Goal: Communication & Community: Share content

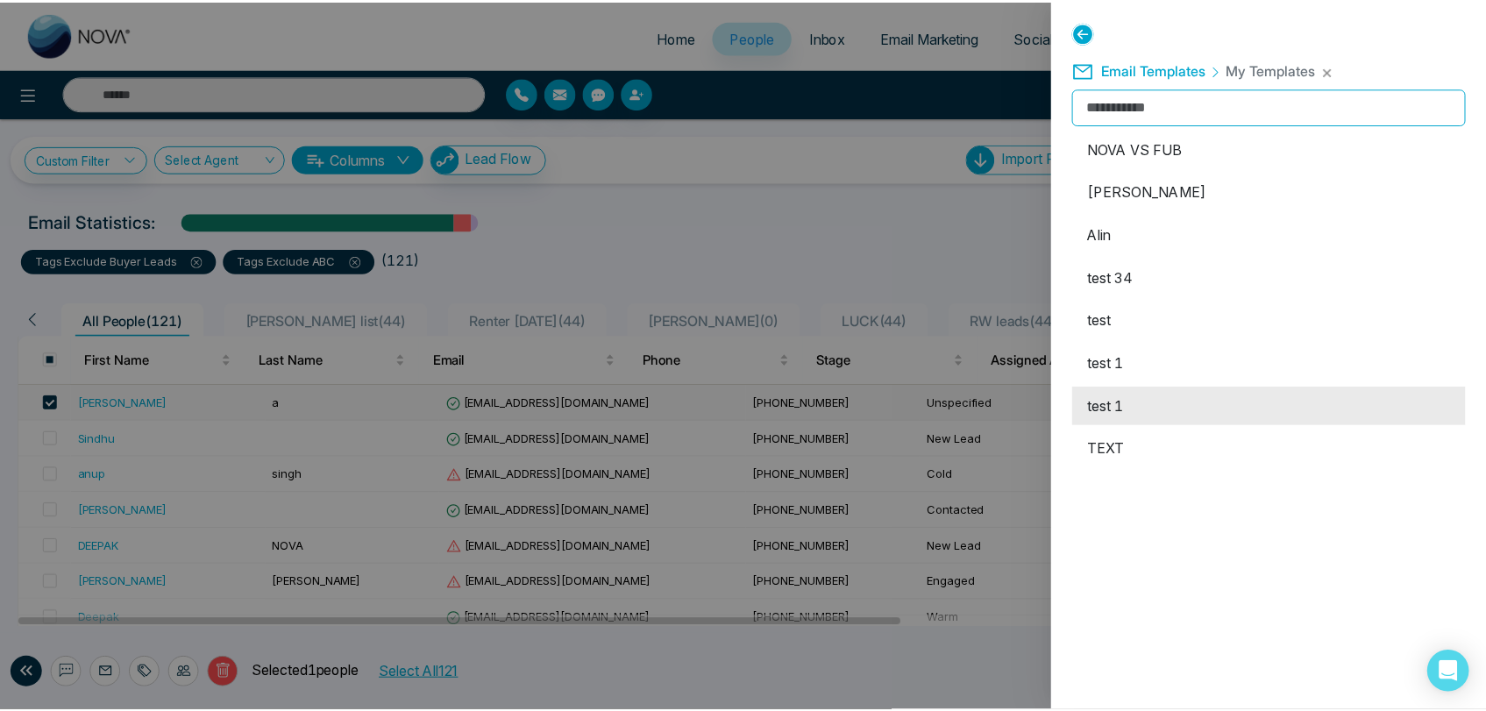
scroll to position [292, 0]
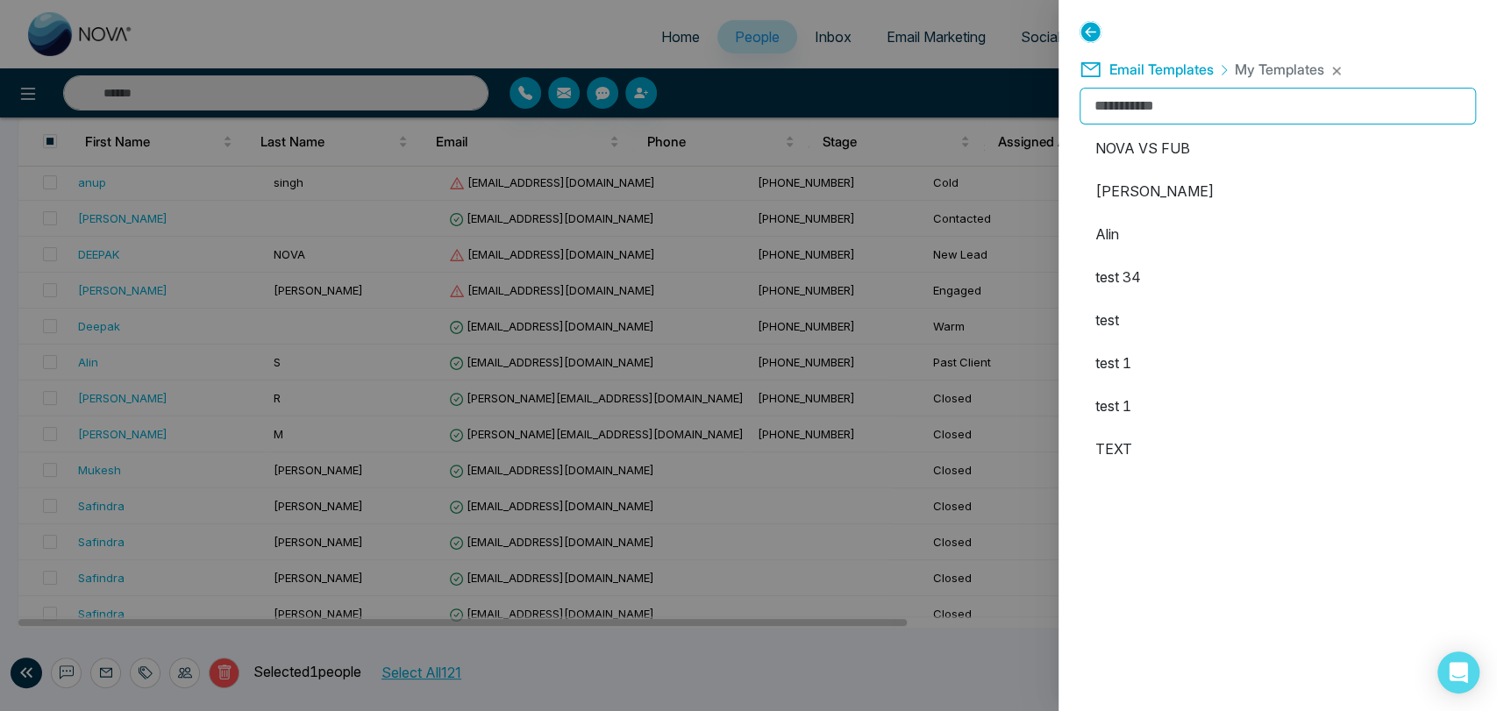
click at [1328, 72] on div "Email Templates My Templates" at bounding box center [1277, 69] width 396 height 37
click at [1336, 71] on button "button" at bounding box center [1336, 71] width 11 height 11
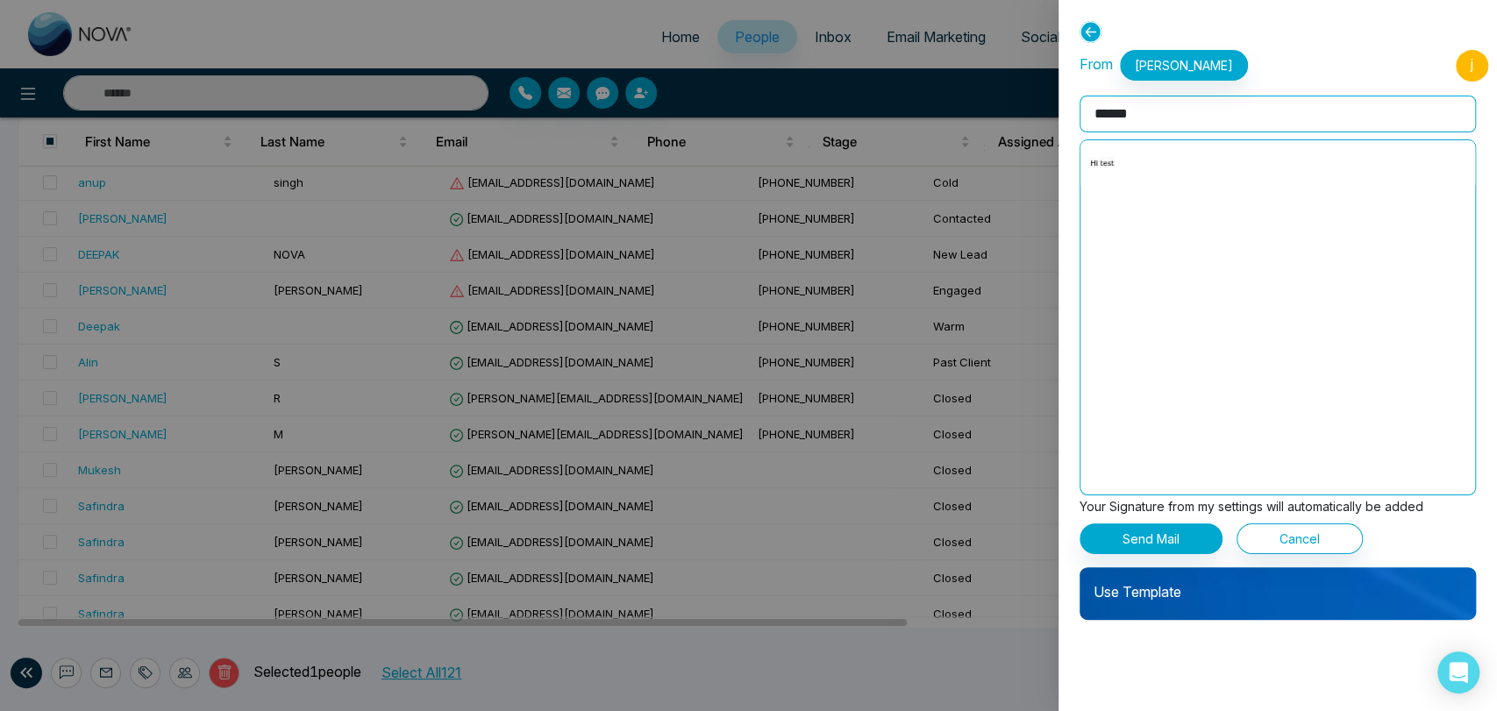
click at [1271, 608] on div "Use Template" at bounding box center [1277, 593] width 396 height 53
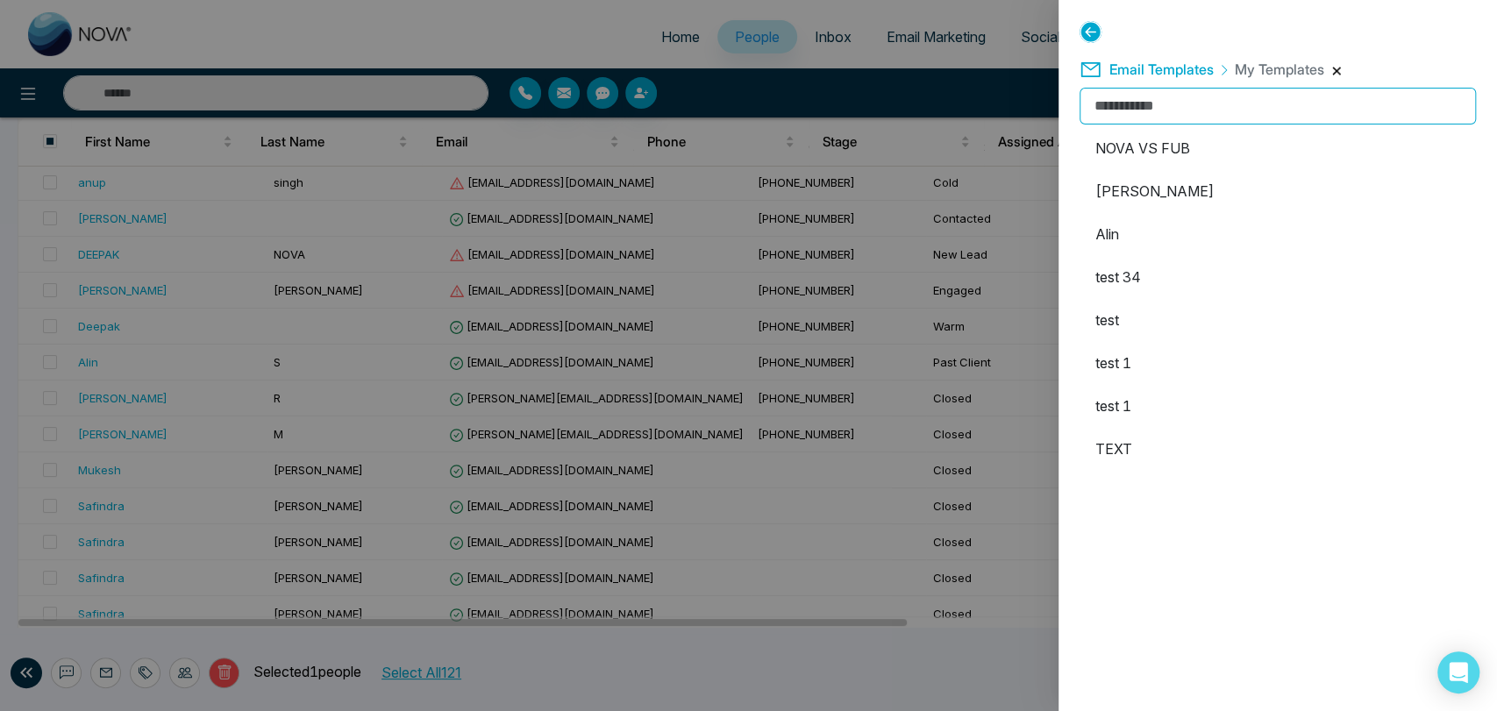
click at [1334, 68] on button "button" at bounding box center [1336, 71] width 11 height 11
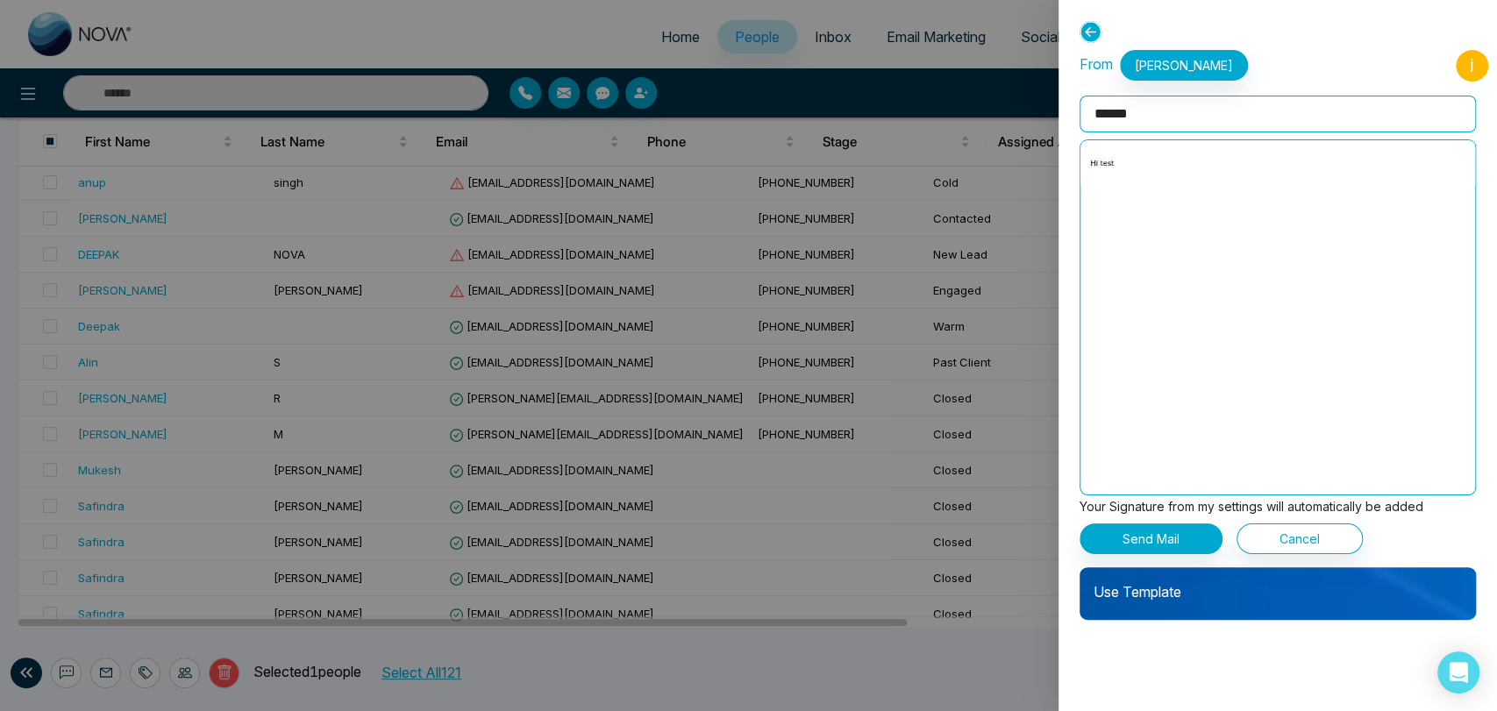
click at [1162, 110] on input "******" at bounding box center [1277, 114] width 396 height 37
drag, startPoint x: 1164, startPoint y: 110, endPoint x: 1029, endPoint y: 139, distance: 138.1
click at [1029, 139] on div "**********" at bounding box center [748, 355] width 1497 height 711
click at [1218, 592] on p "Use Template" at bounding box center [1277, 584] width 396 height 35
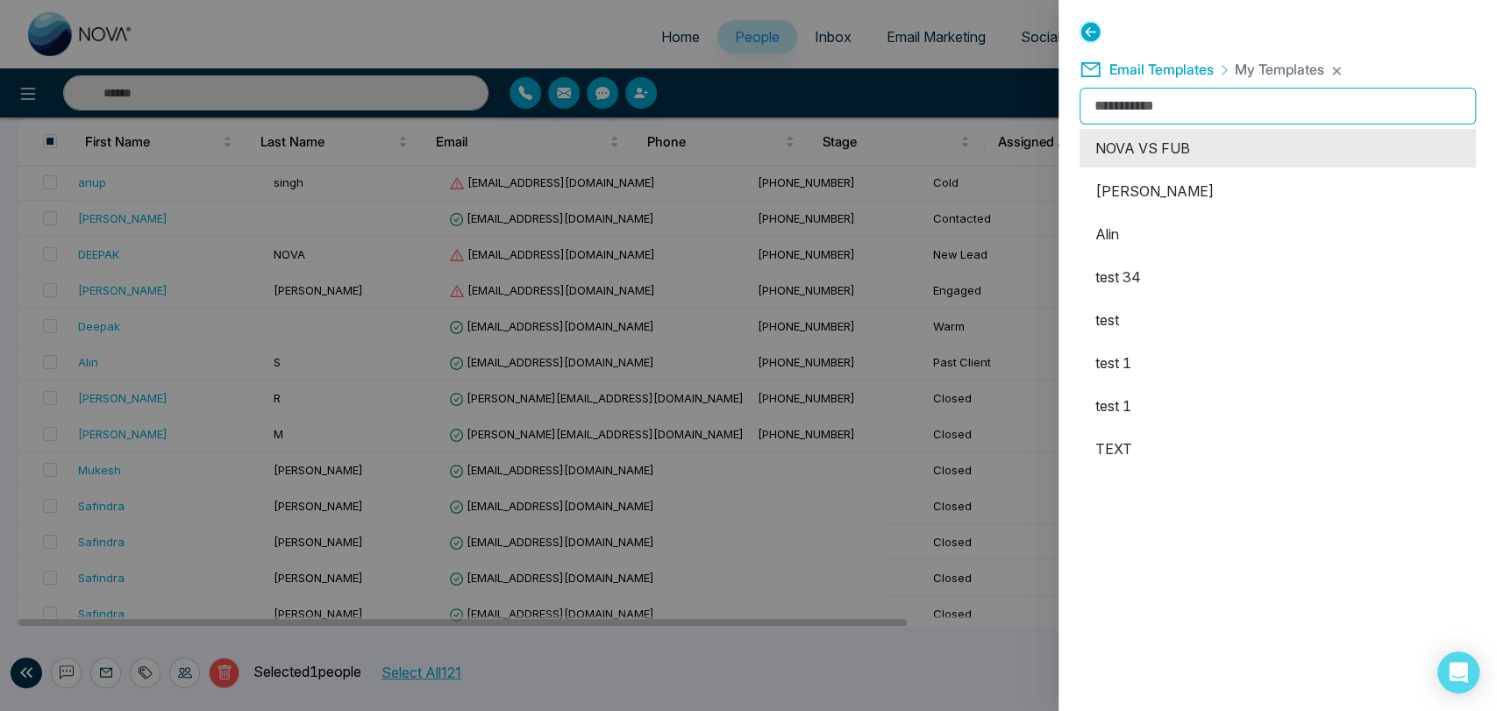
click at [1224, 150] on li "NOVA VS FUB" at bounding box center [1277, 148] width 396 height 39
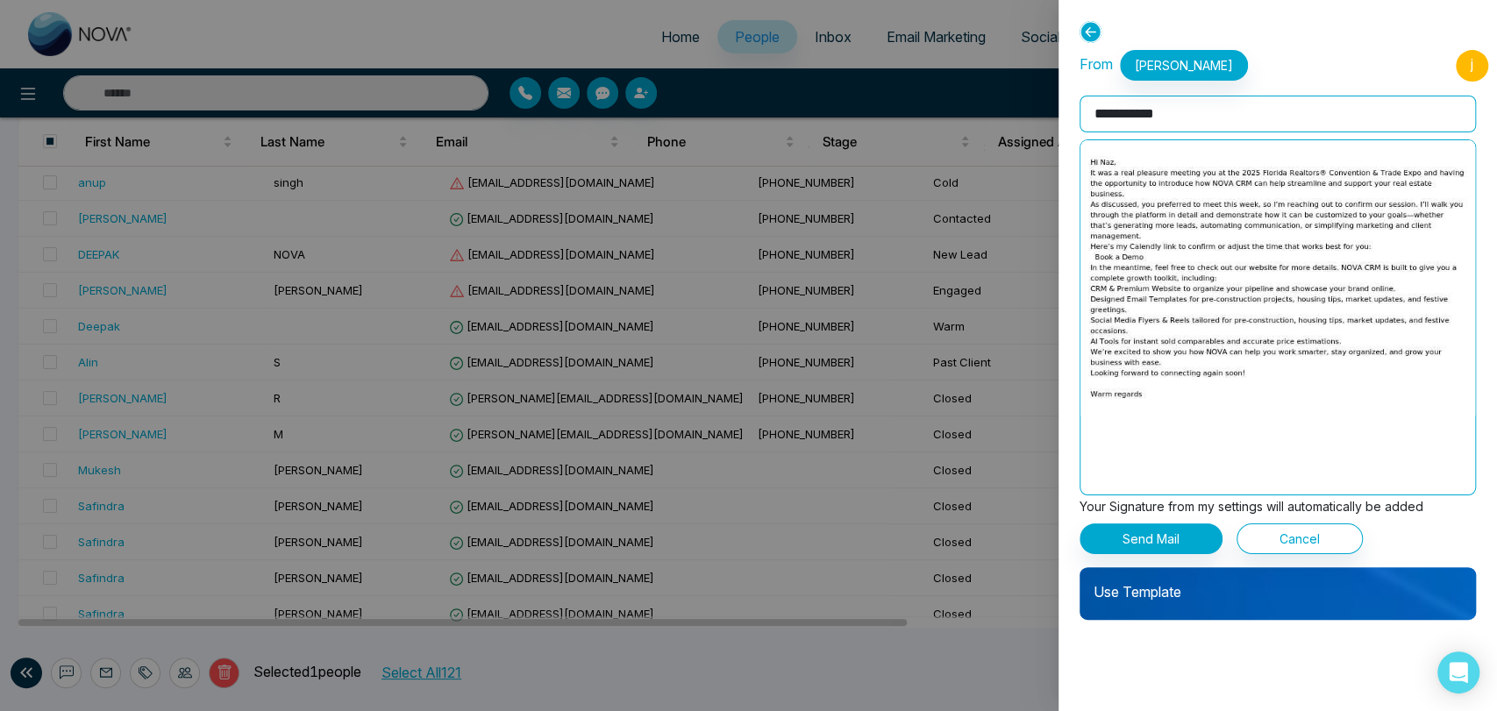
click at [1107, 68] on p "From [PERSON_NAME]" at bounding box center [1163, 65] width 168 height 31
click at [1299, 541] on button "Cancel" at bounding box center [1299, 538] width 126 height 31
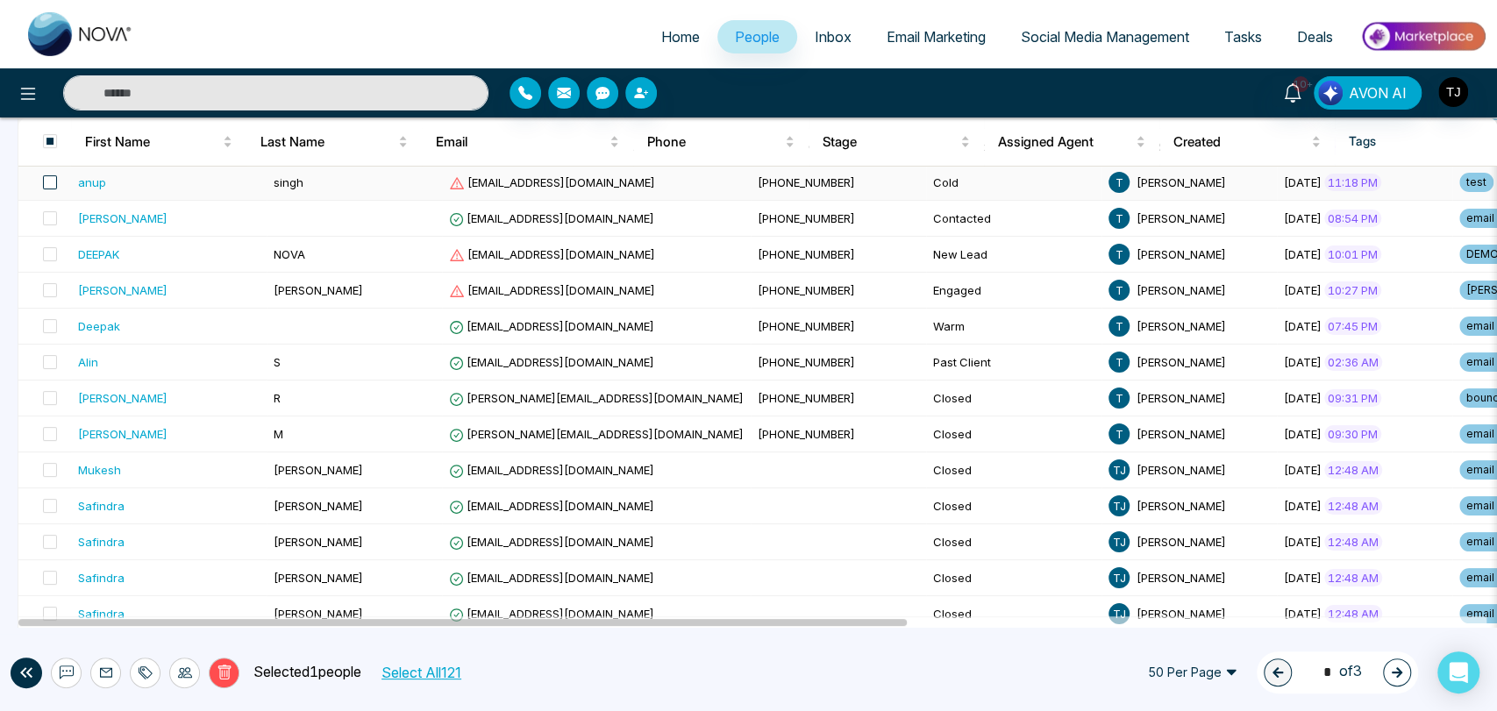
click at [49, 175] on span at bounding box center [50, 182] width 14 height 14
click at [53, 238] on td at bounding box center [44, 255] width 53 height 36
click at [53, 319] on span at bounding box center [50, 326] width 14 height 14
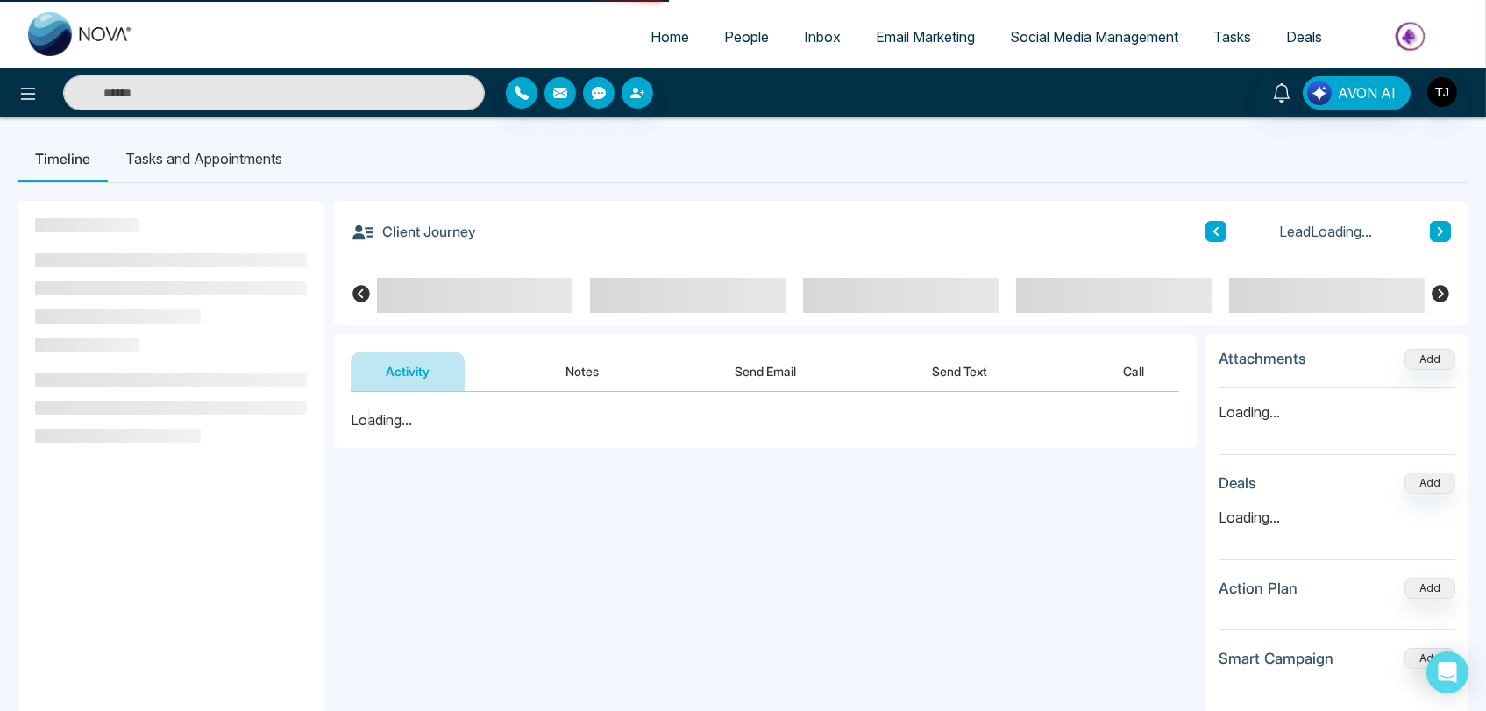
click at [51, 289] on li at bounding box center [171, 288] width 272 height 14
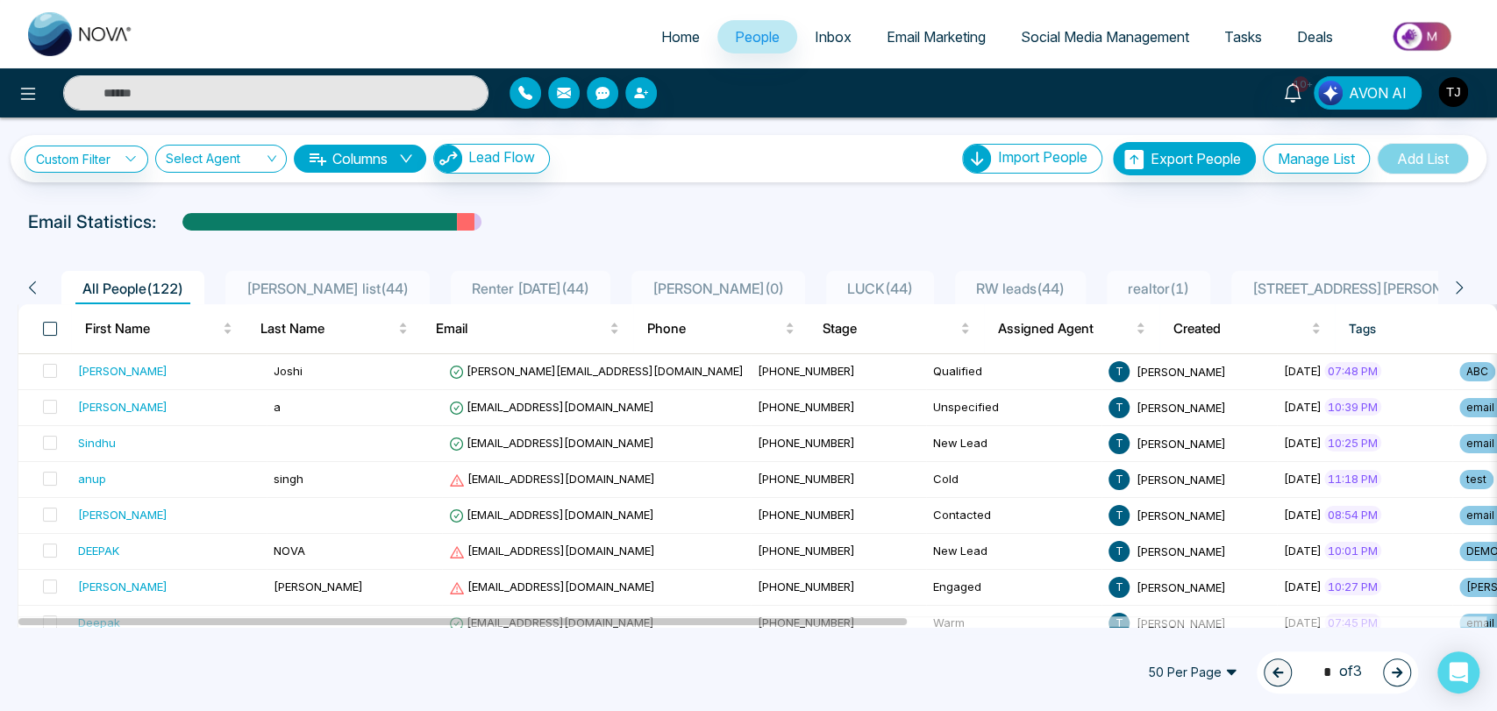
click at [51, 329] on span at bounding box center [50, 329] width 14 height 14
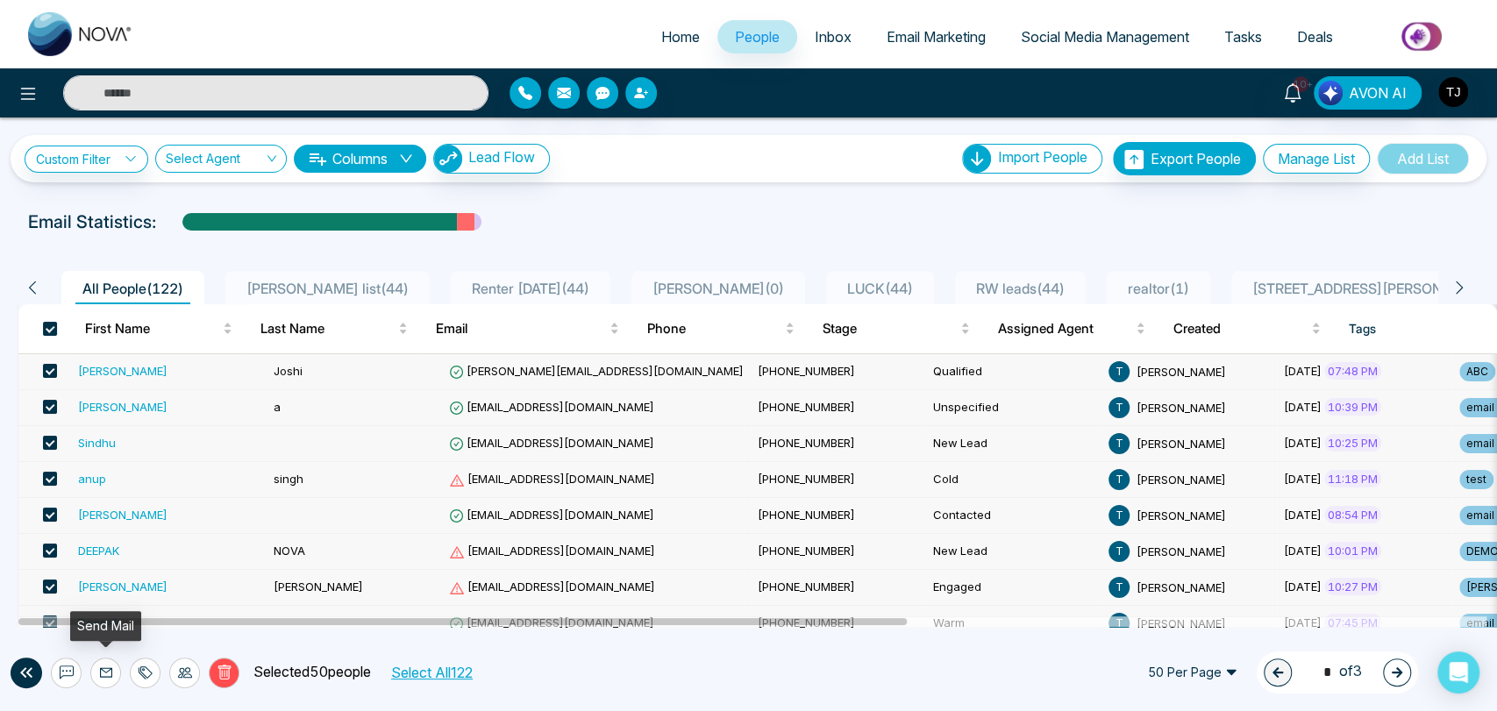
click at [100, 670] on icon at bounding box center [106, 673] width 14 height 14
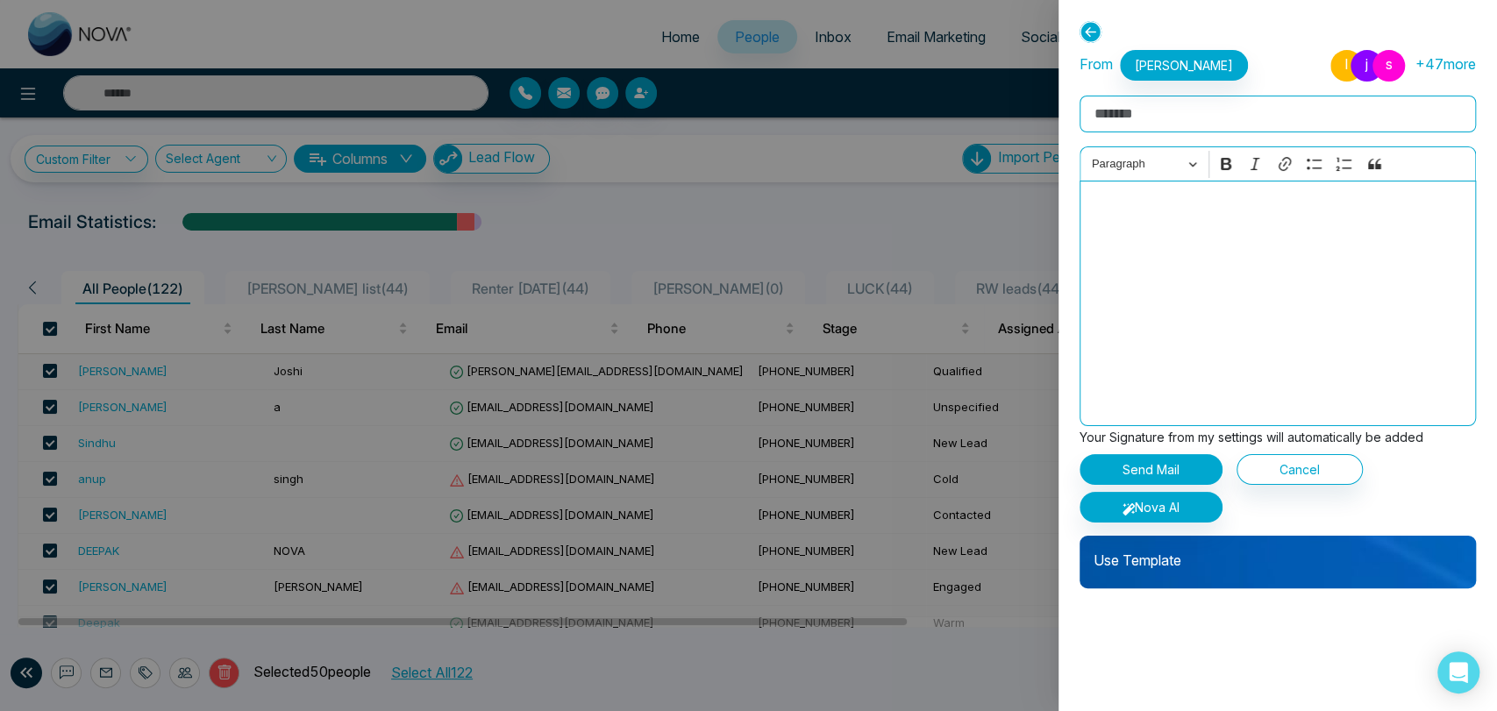
click at [1286, 556] on p "Use Template" at bounding box center [1277, 553] width 396 height 35
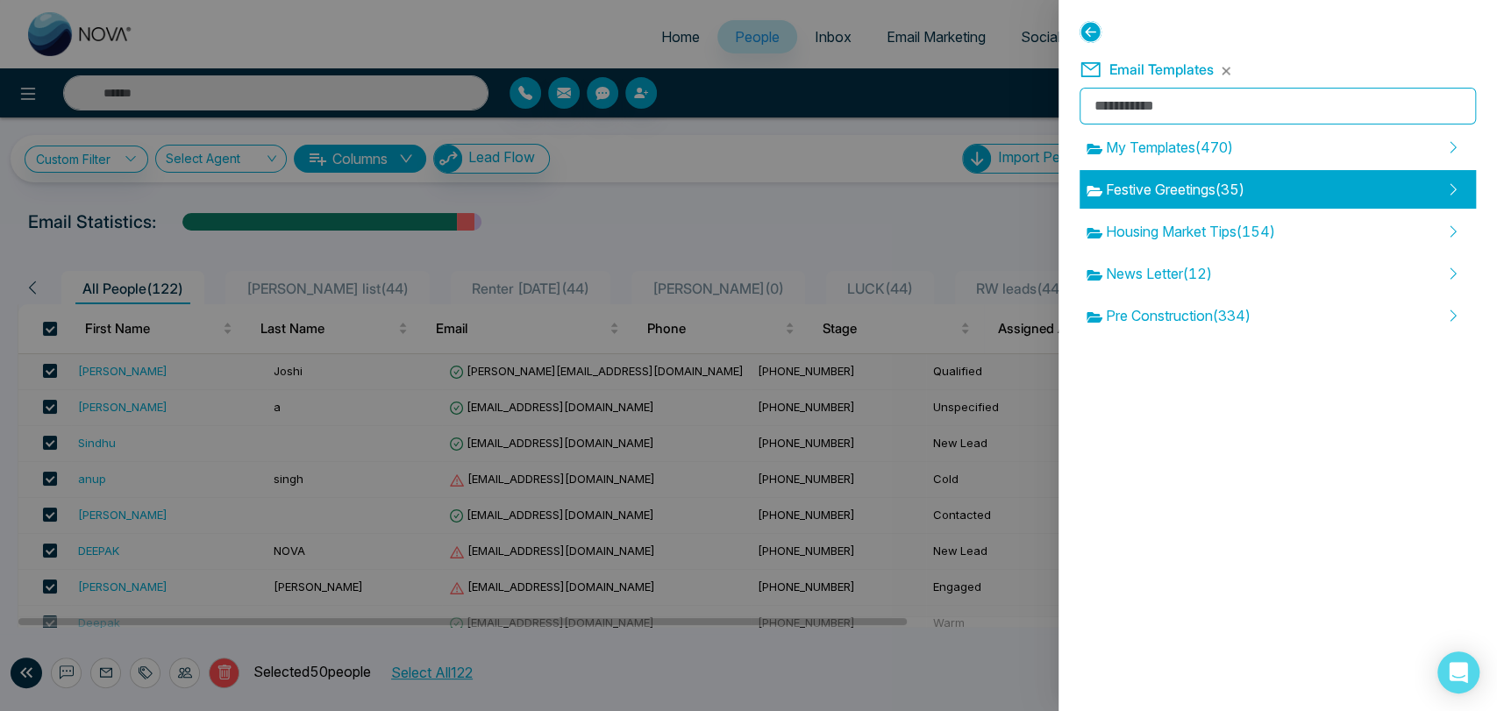
click at [1244, 188] on span "Festive Greetings ( 35 )" at bounding box center [1165, 189] width 158 height 21
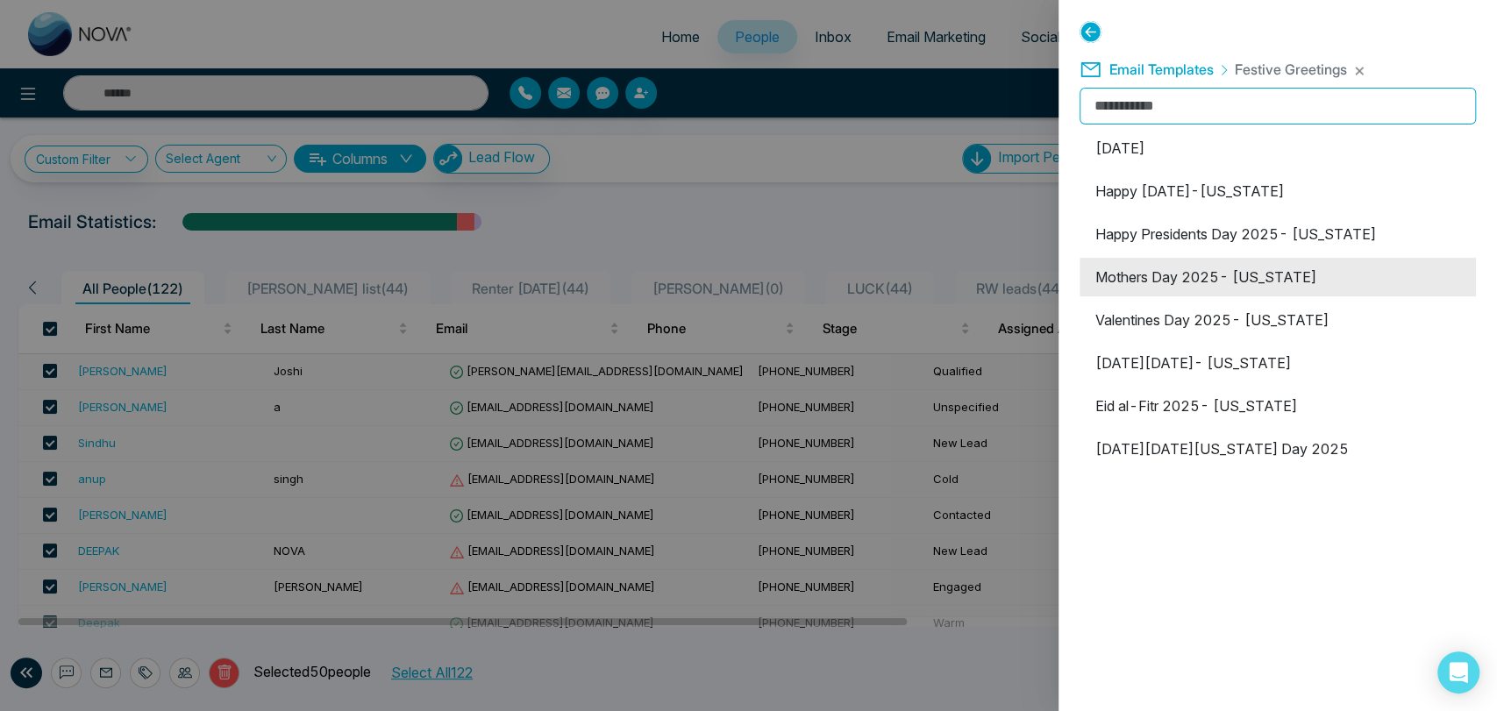
click at [1224, 275] on li "Mothers Day 2025- [US_STATE]" at bounding box center [1277, 277] width 396 height 39
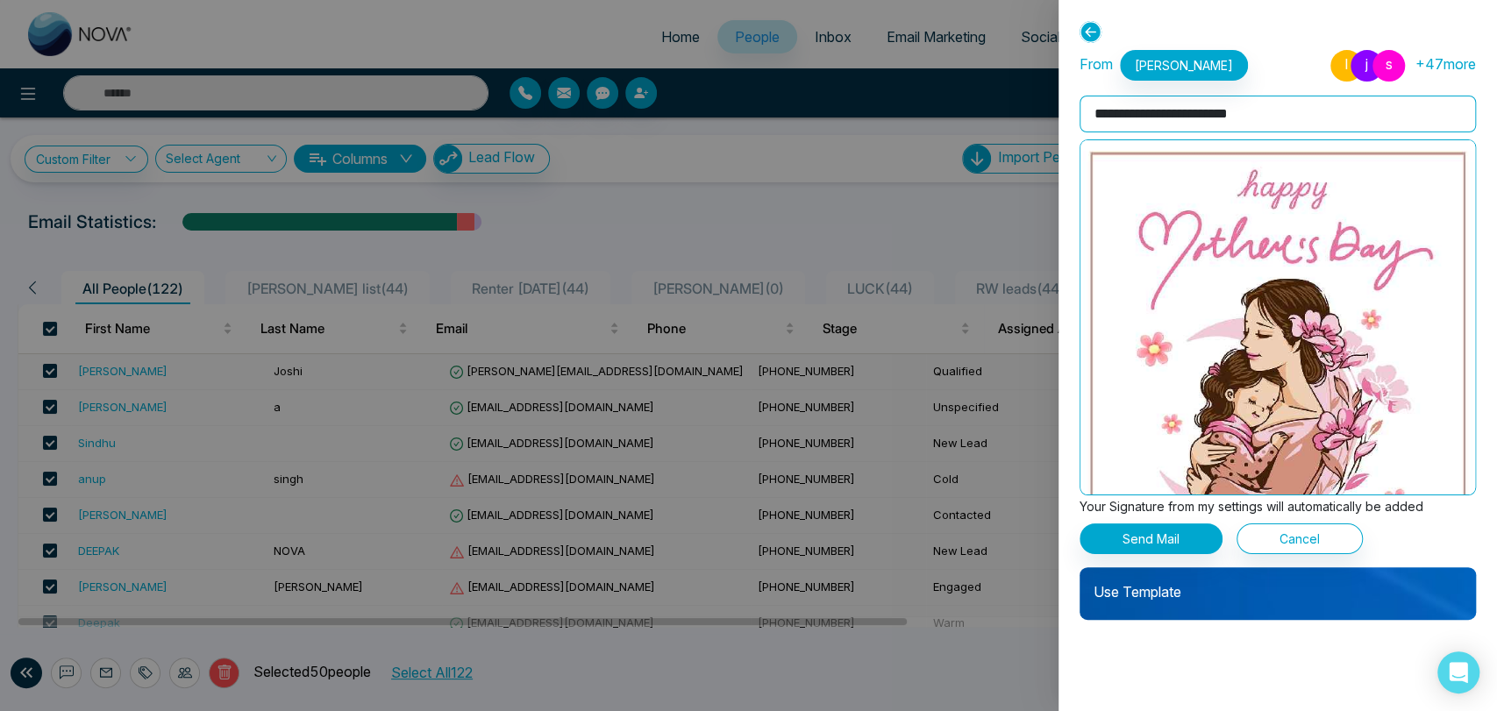
click at [1227, 604] on div "Use Template" at bounding box center [1277, 593] width 396 height 53
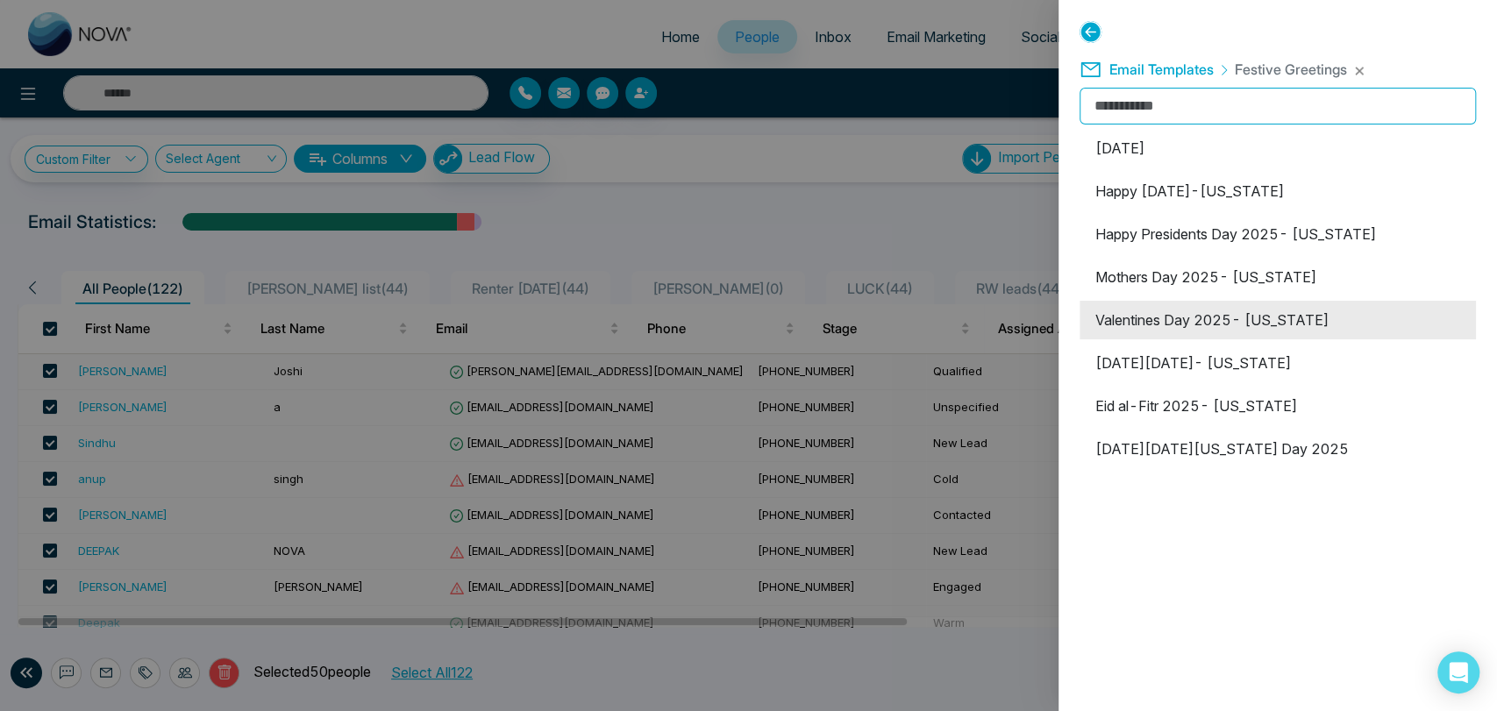
click at [1185, 323] on li "Valentines Day 2025- [US_STATE]" at bounding box center [1277, 320] width 396 height 39
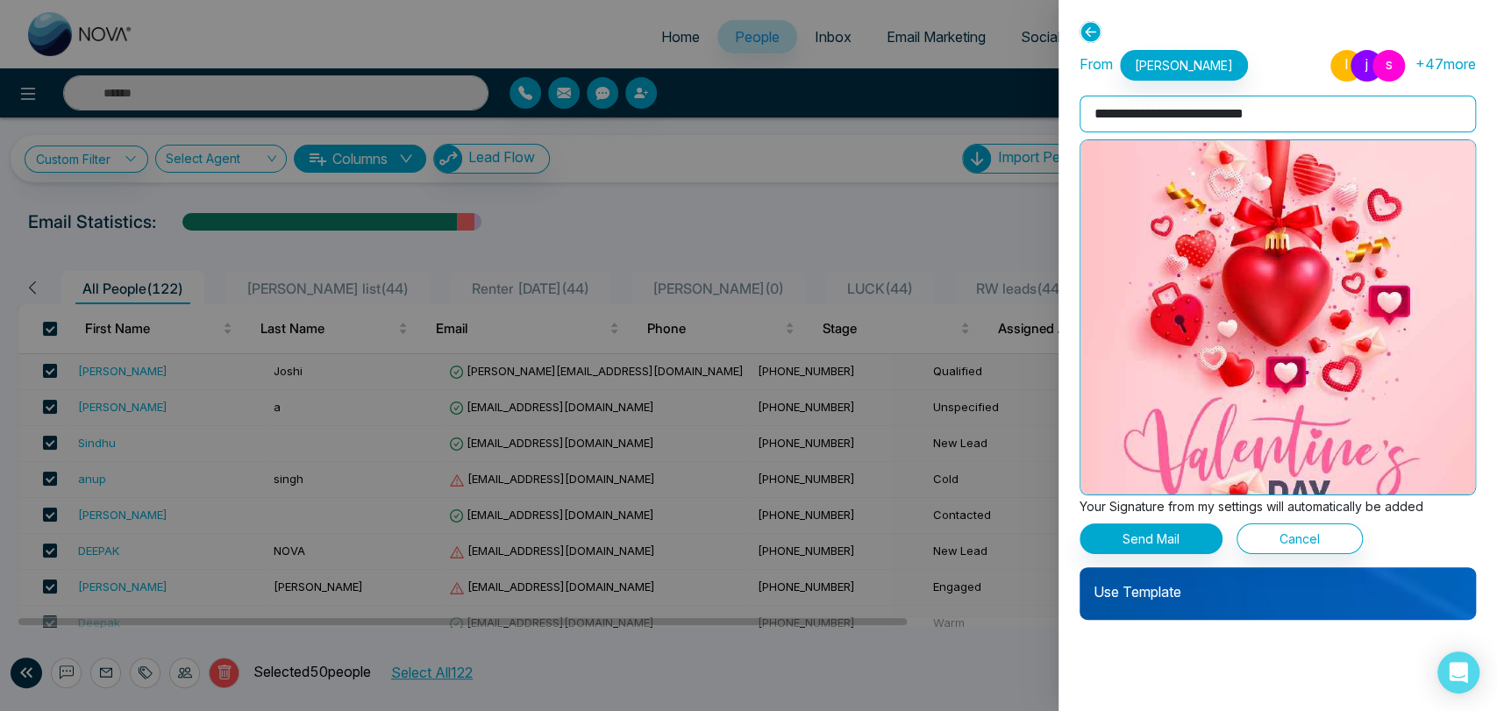
click at [1236, 591] on p "Use Template" at bounding box center [1277, 584] width 396 height 35
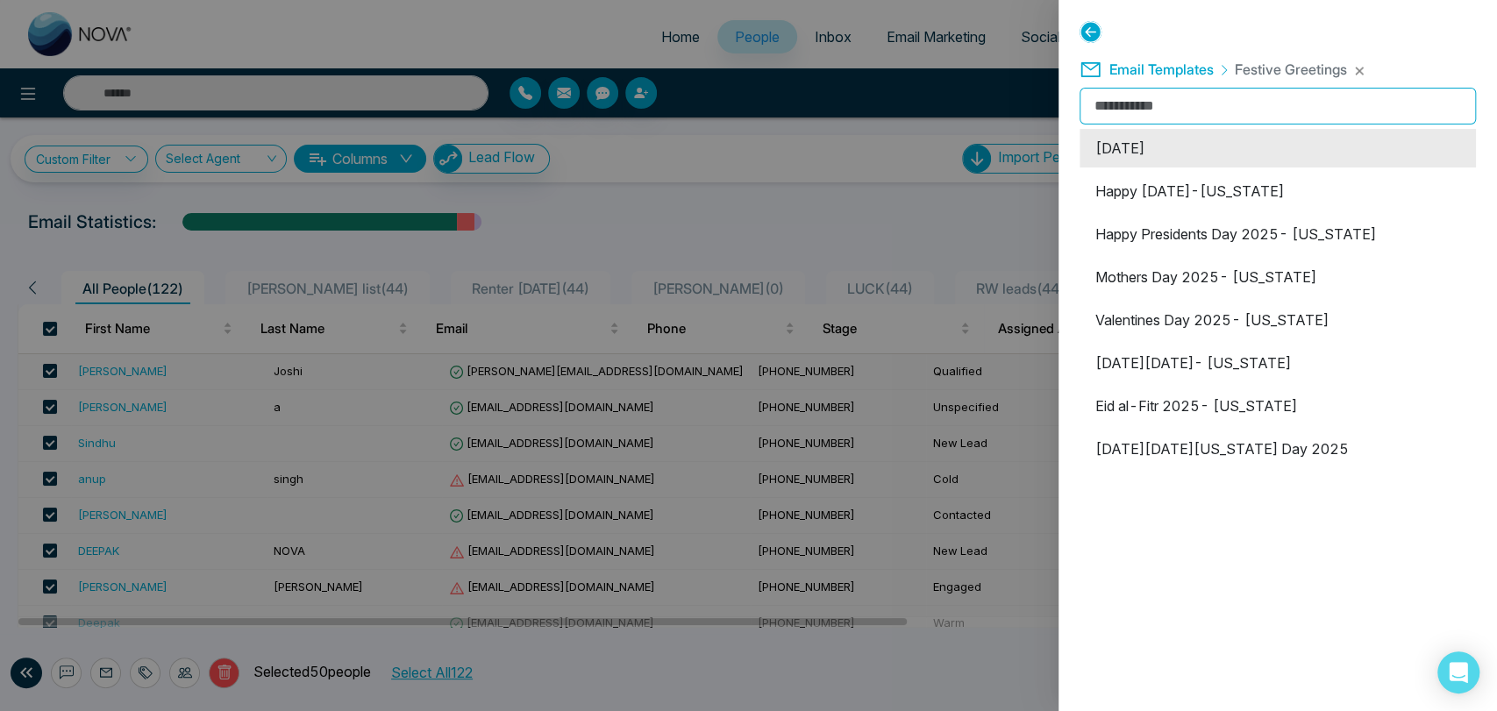
click at [1196, 155] on li "[DATE]" at bounding box center [1277, 148] width 396 height 39
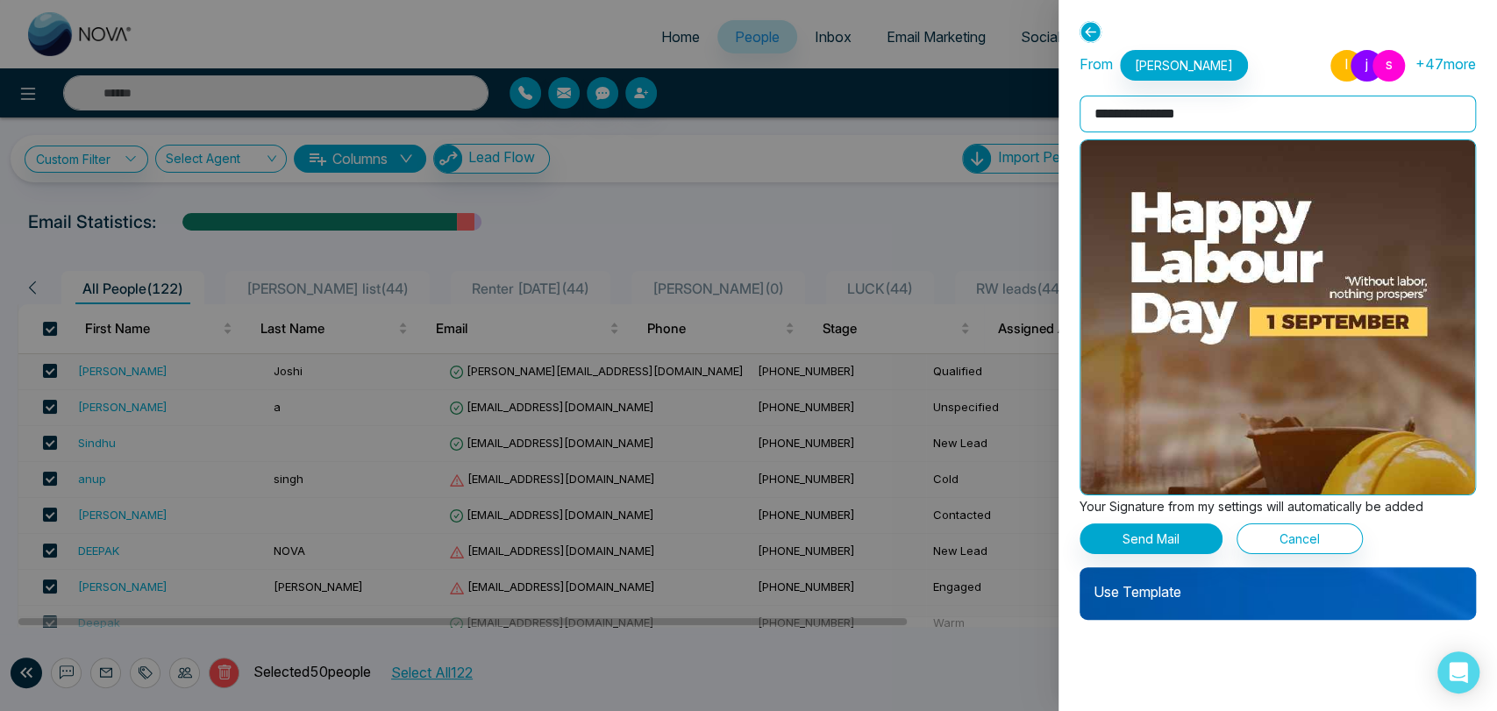
click at [1212, 590] on p "Use Template" at bounding box center [1277, 584] width 396 height 35
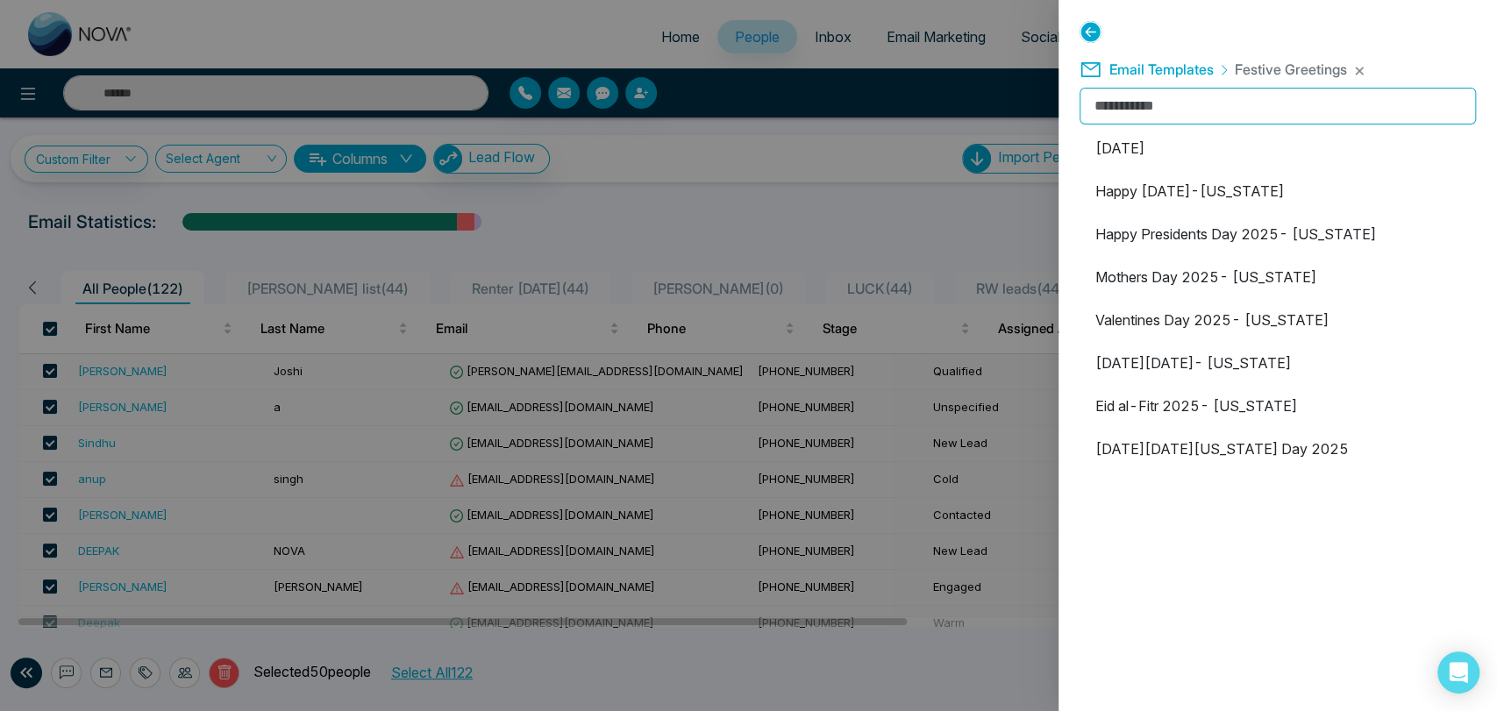
click at [990, 96] on div at bounding box center [748, 355] width 1497 height 711
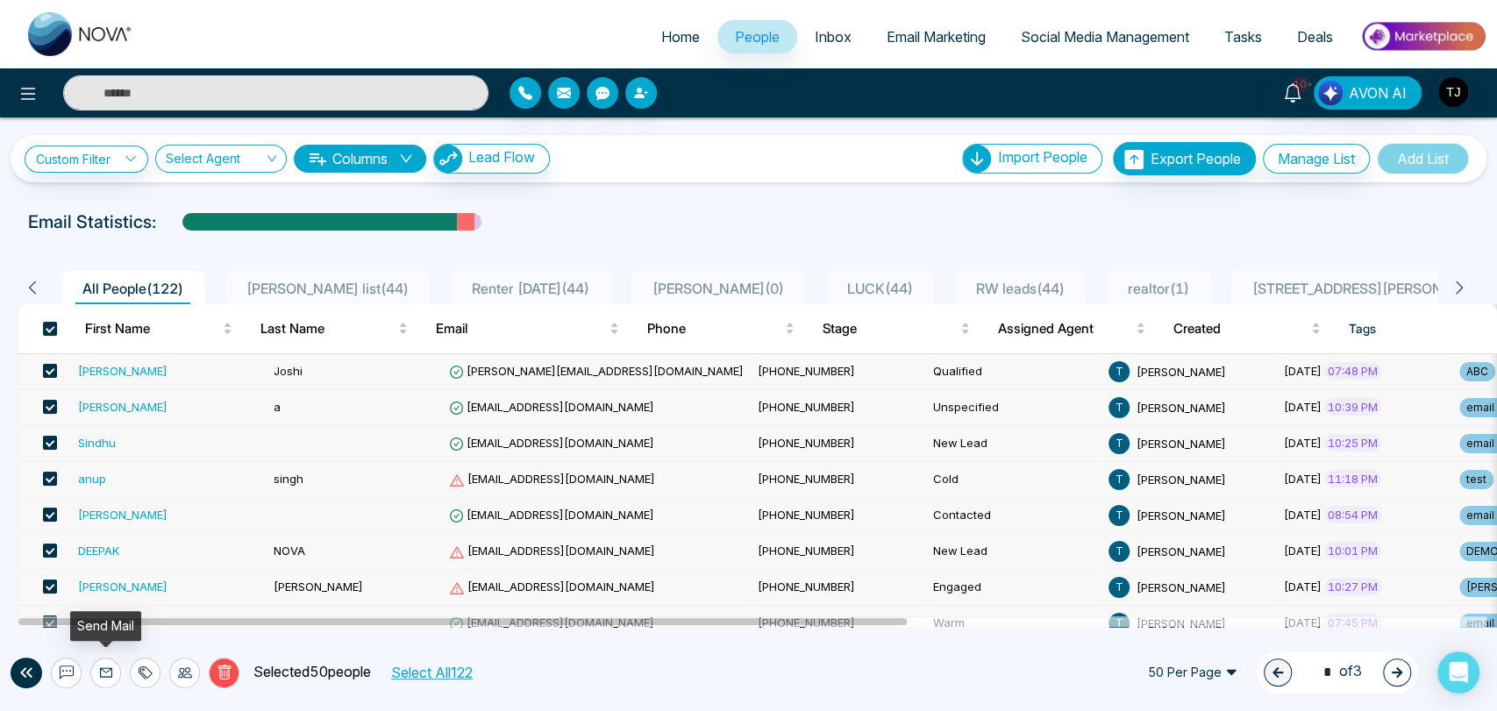
click at [110, 681] on button at bounding box center [105, 673] width 31 height 31
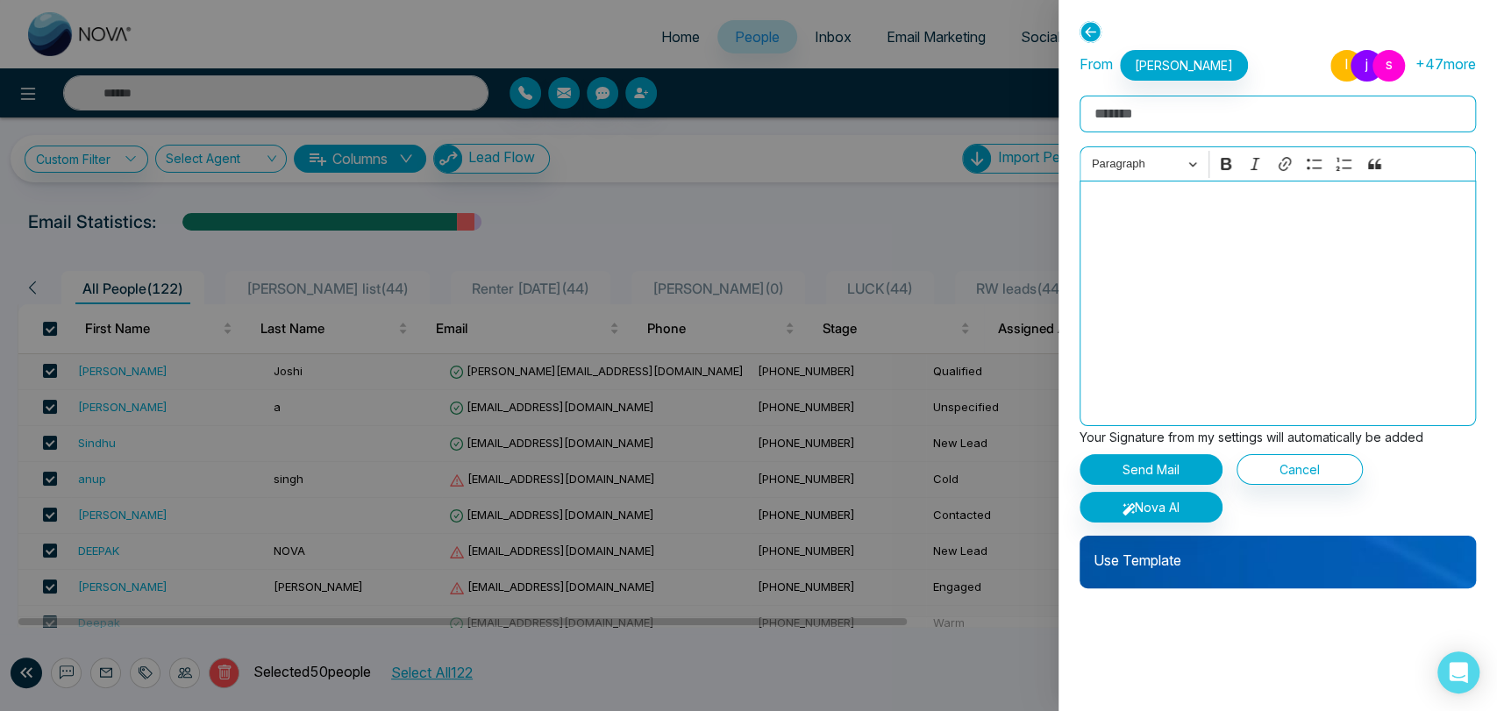
click at [1223, 563] on p "Use Template" at bounding box center [1277, 553] width 396 height 35
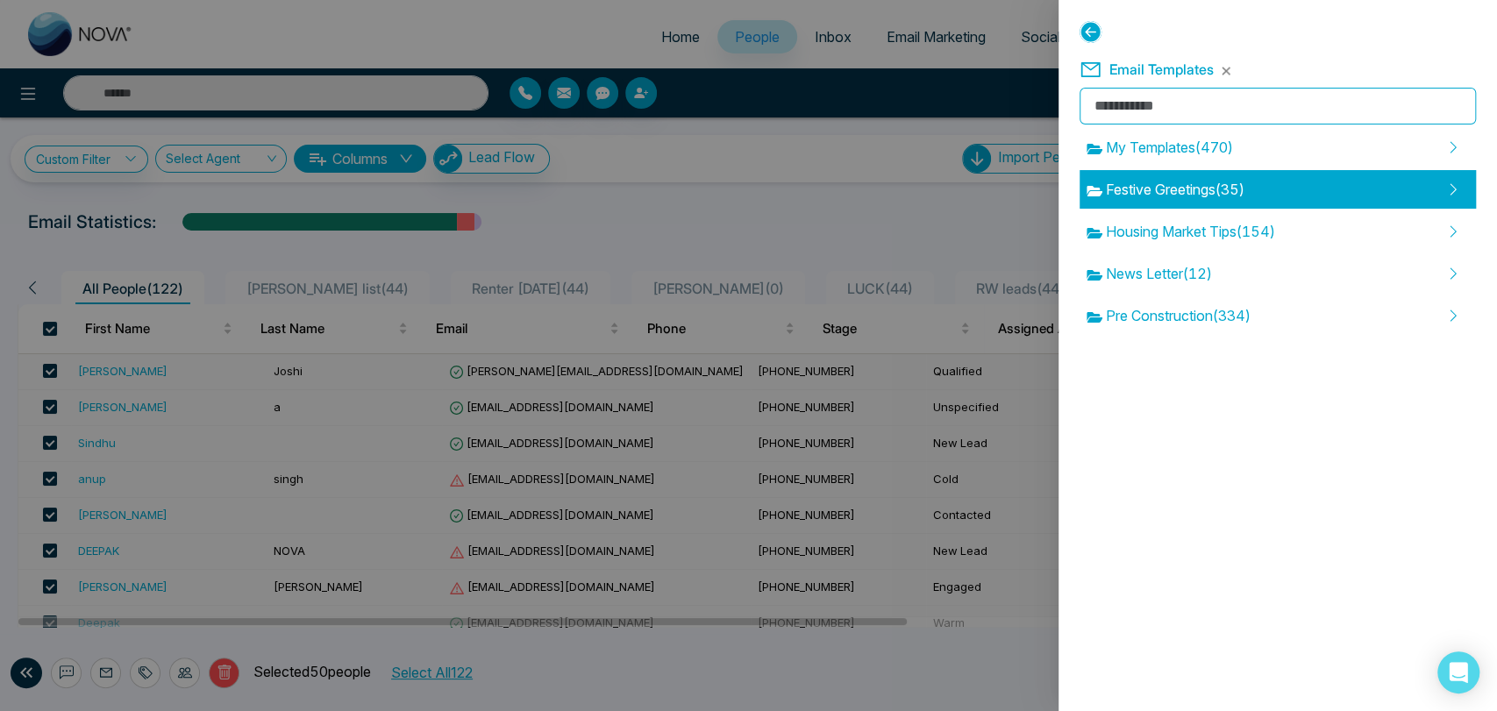
click at [1206, 185] on span "Festive Greetings ( 35 )" at bounding box center [1165, 189] width 158 height 21
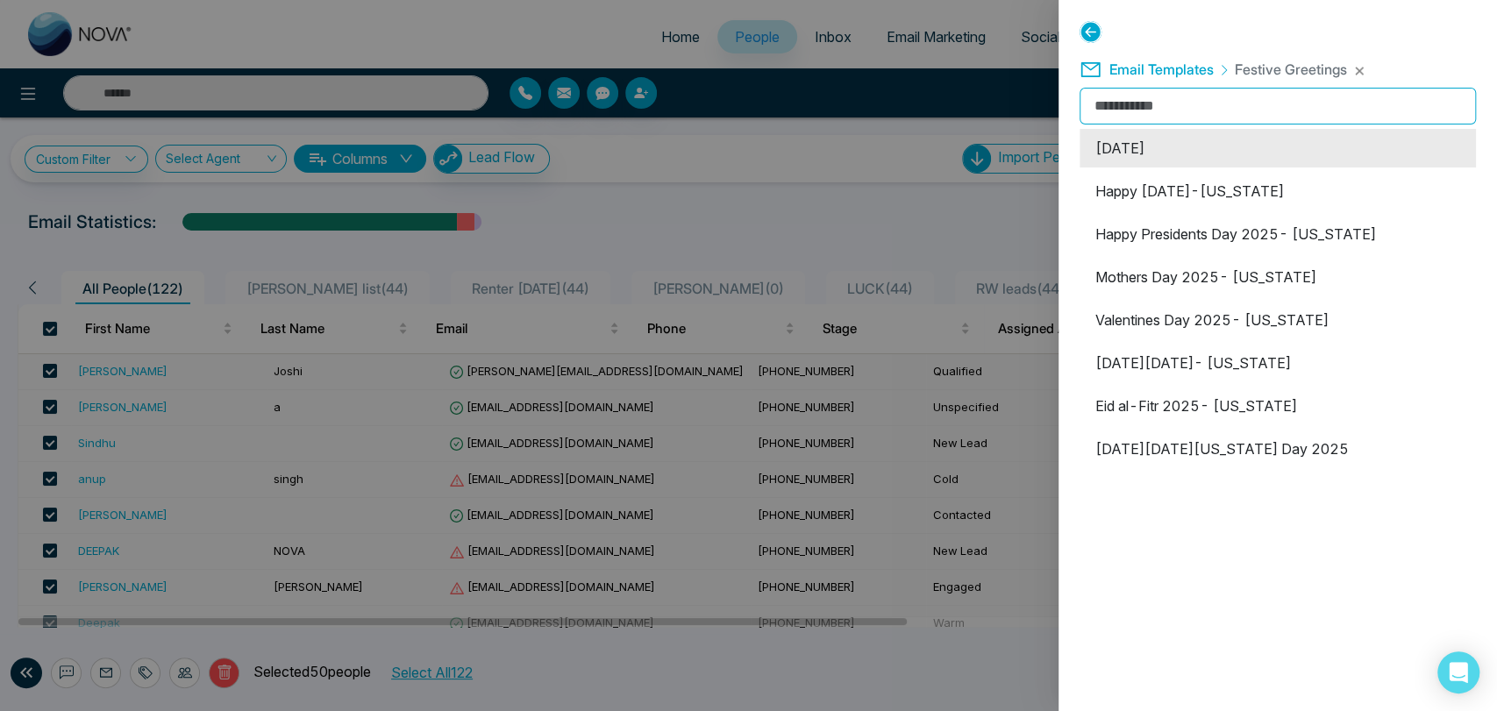
click at [1178, 143] on li "[DATE]" at bounding box center [1277, 148] width 396 height 39
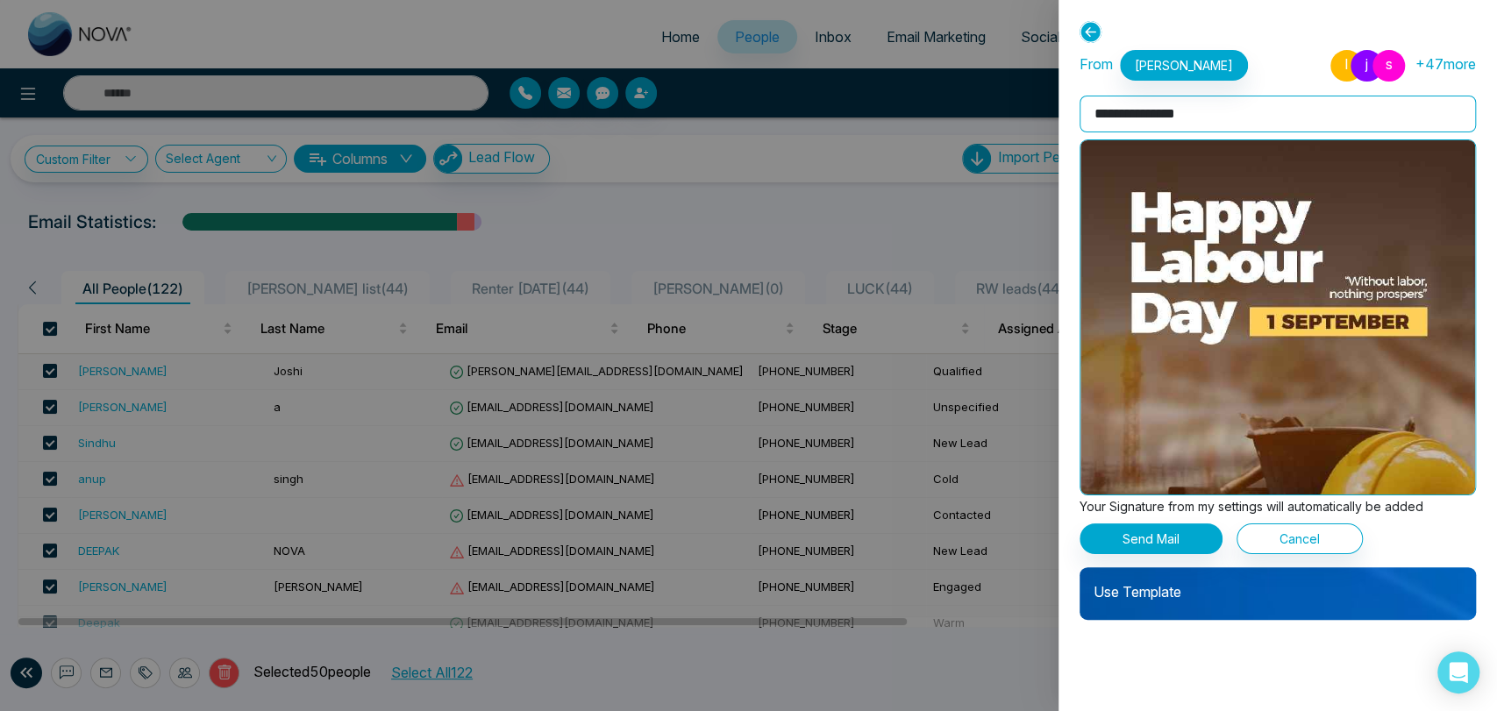
click at [1085, 31] on icon at bounding box center [1090, 32] width 22 height 22
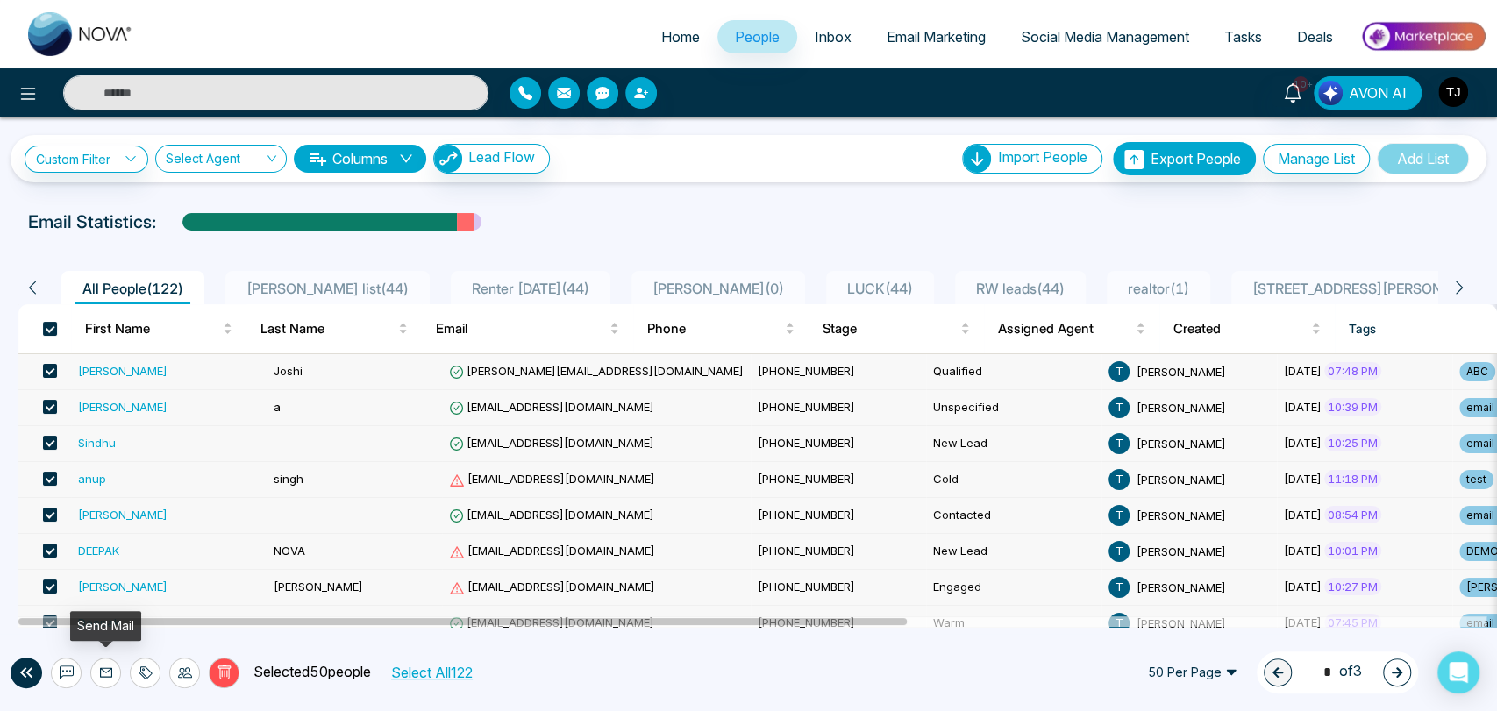
click at [108, 669] on icon at bounding box center [106, 673] width 14 height 14
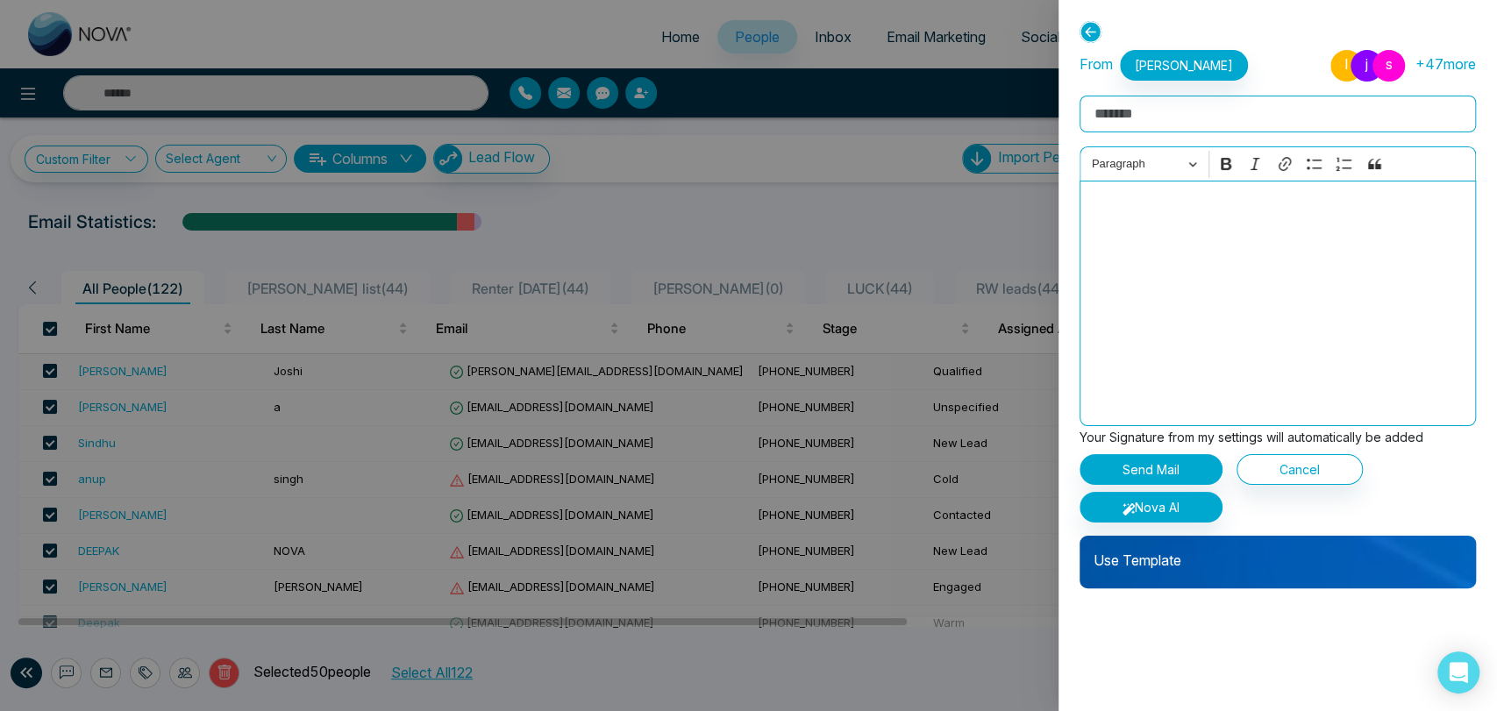
click at [741, 201] on div at bounding box center [748, 355] width 1497 height 711
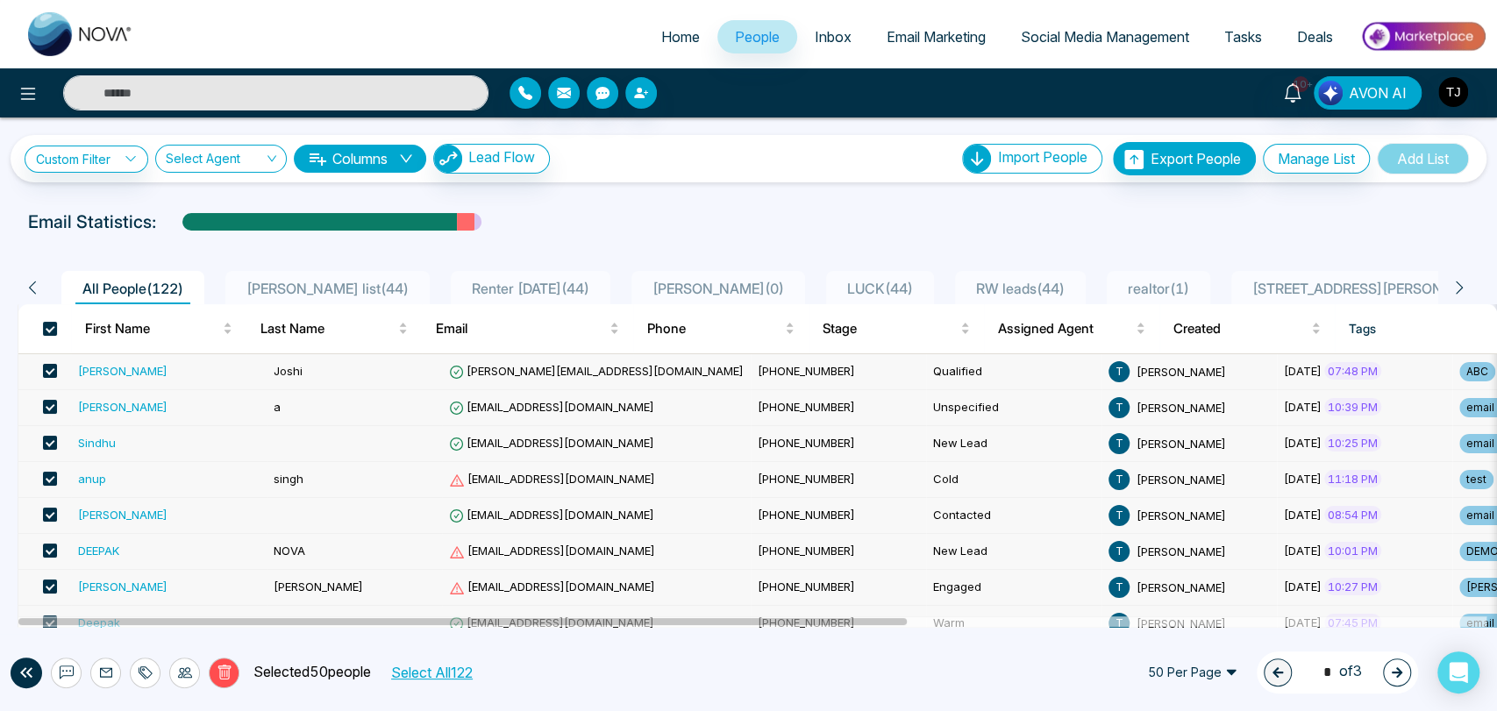
click at [117, 370] on div "[PERSON_NAME]" at bounding box center [169, 371] width 182 height 18
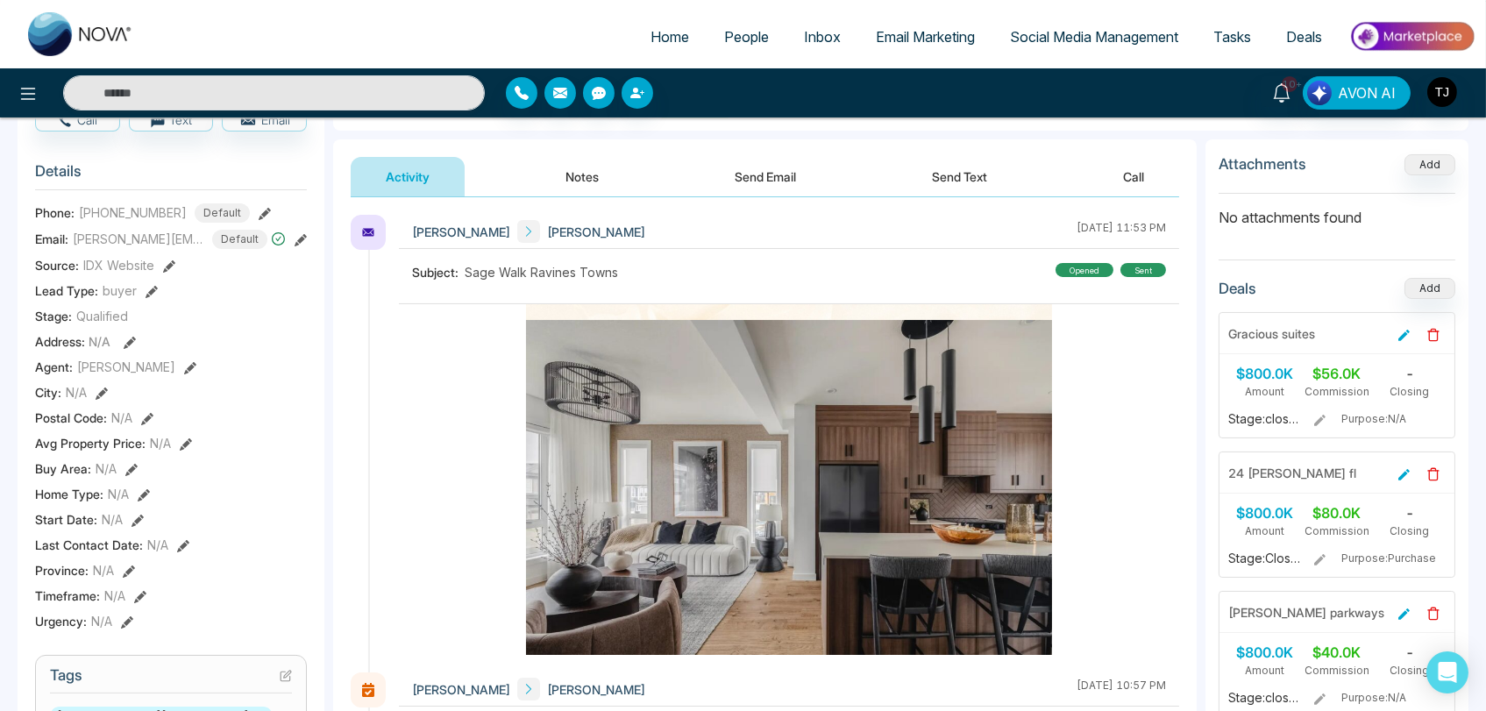
scroll to position [1754, 0]
